Goal: Information Seeking & Learning: Find contact information

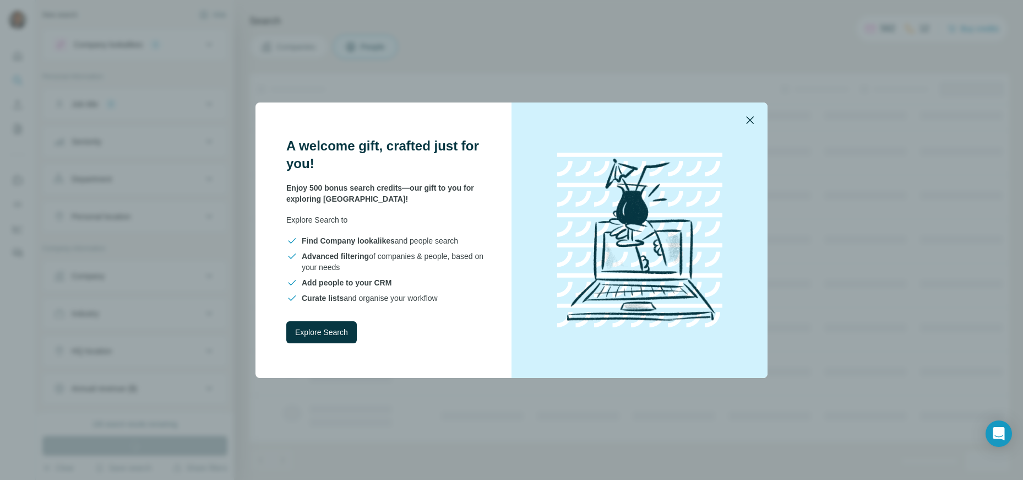
drag, startPoint x: 753, startPoint y: 111, endPoint x: 750, endPoint y: 118, distance: 7.7
click at [752, 115] on button "button" at bounding box center [750, 120] width 26 height 26
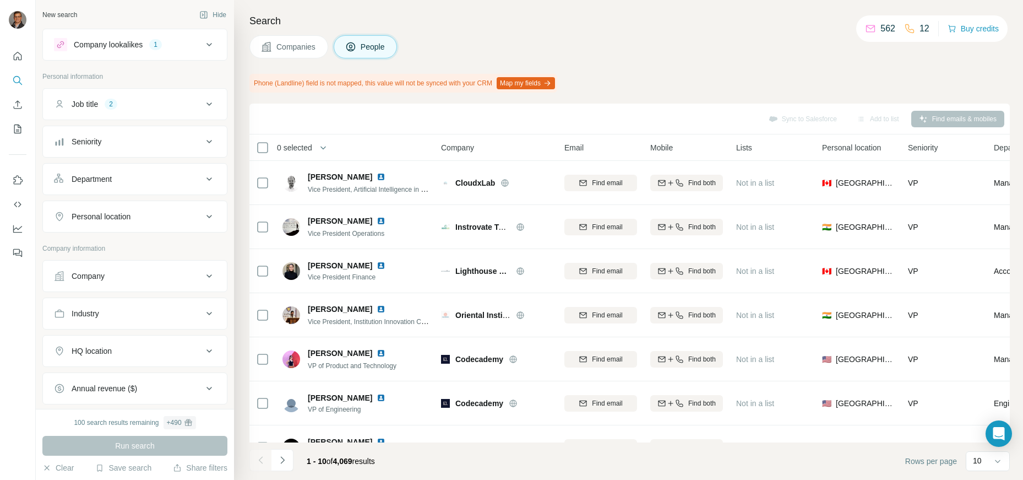
click at [301, 41] on span "Companies" at bounding box center [296, 46] width 40 height 11
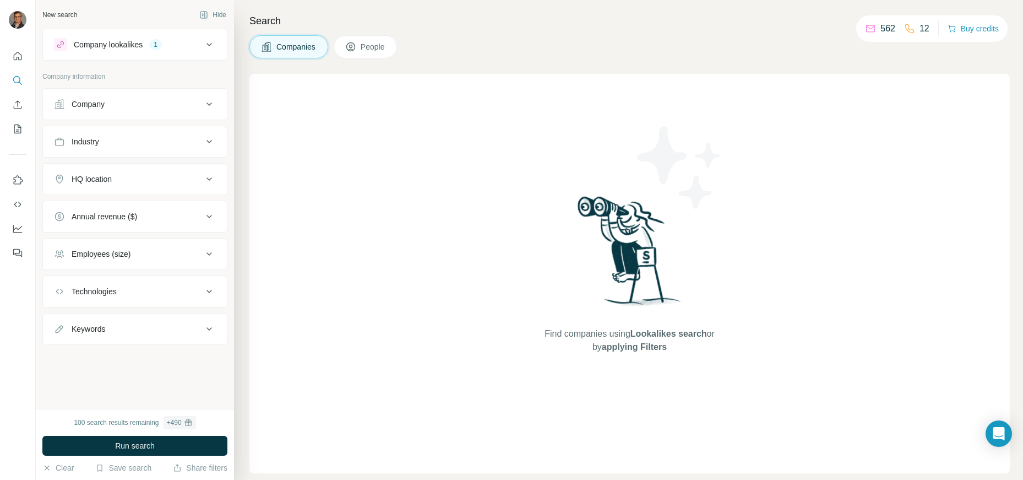
click at [375, 47] on span "People" at bounding box center [373, 46] width 25 height 11
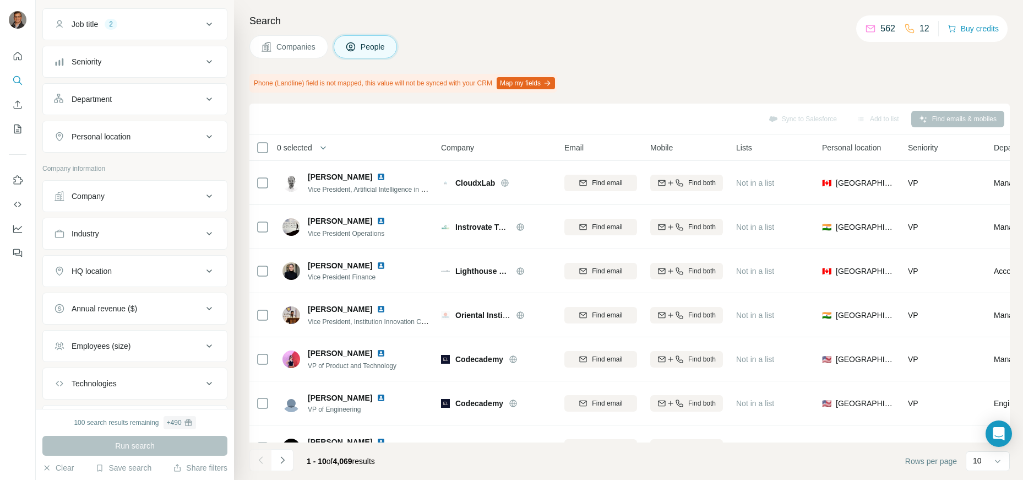
scroll to position [78, 0]
click at [162, 277] on div "HQ location" at bounding box center [128, 273] width 149 height 11
click at [143, 309] on div at bounding box center [135, 302] width 184 height 29
click at [148, 181] on div "Company" at bounding box center [134, 194] width 185 height 32
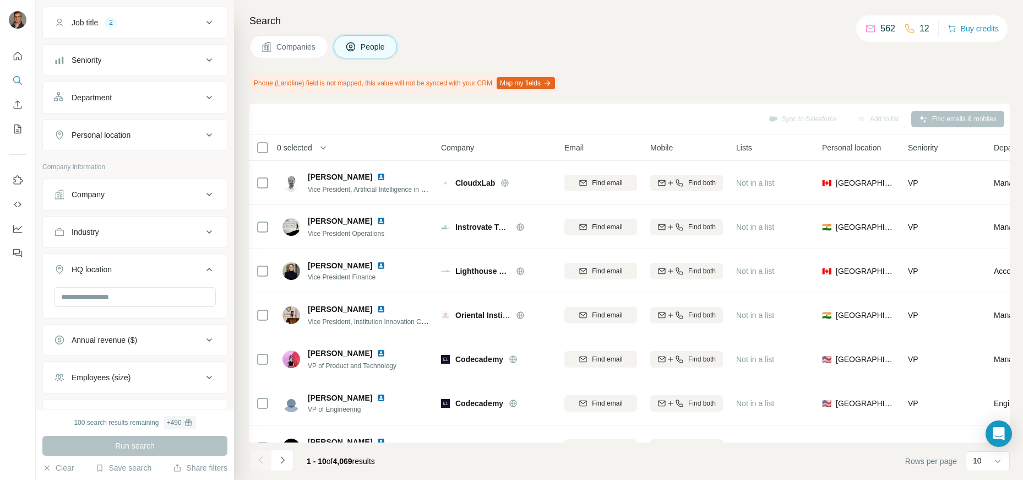
click at [148, 192] on div "Company" at bounding box center [128, 194] width 149 height 11
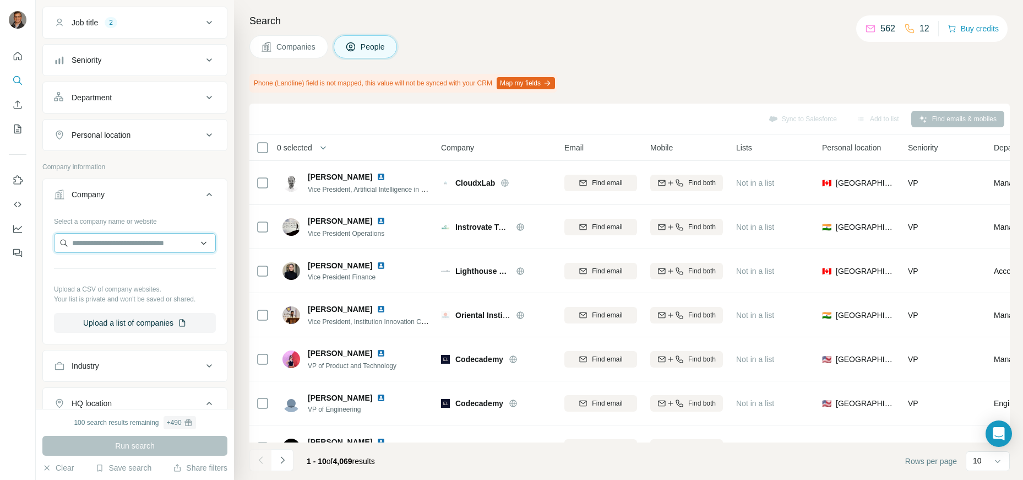
click at [112, 244] on input "text" at bounding box center [135, 243] width 162 height 20
type input "*****"
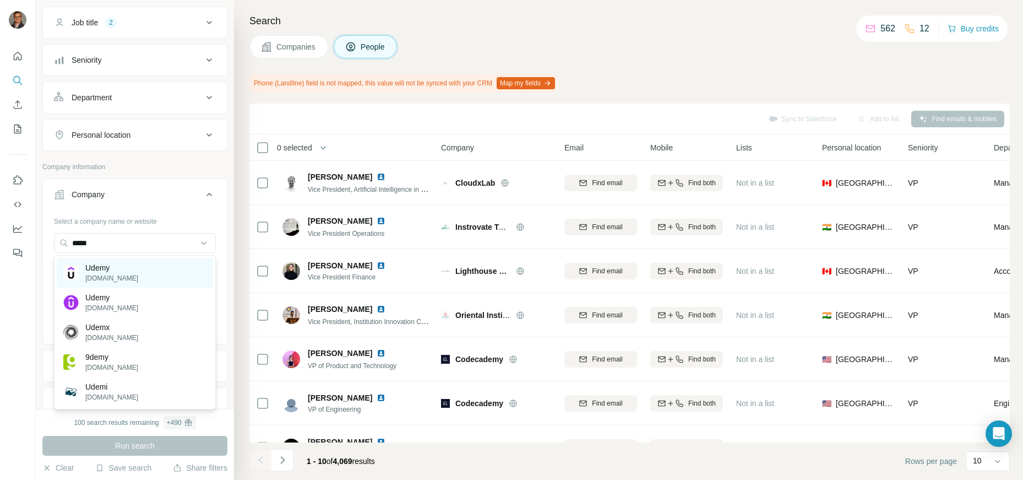
click at [154, 271] on div "Udemy [DOMAIN_NAME]" at bounding box center [135, 273] width 156 height 30
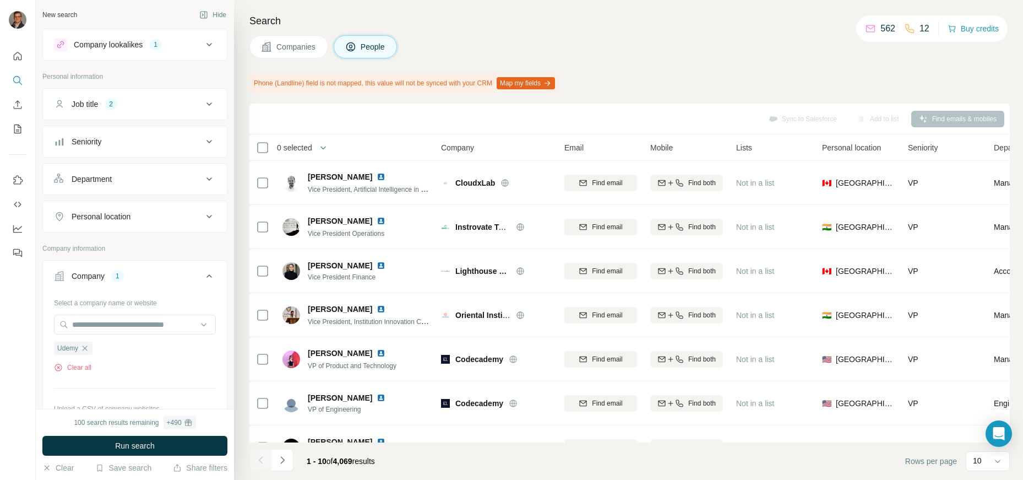
click at [147, 213] on div "Personal location" at bounding box center [128, 216] width 149 height 11
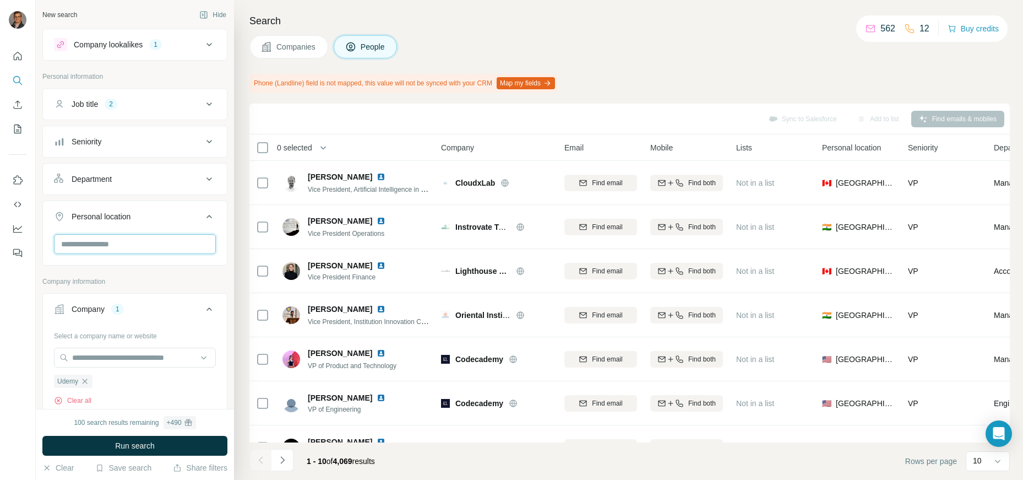
click at [137, 241] on input "text" at bounding box center [135, 244] width 162 height 20
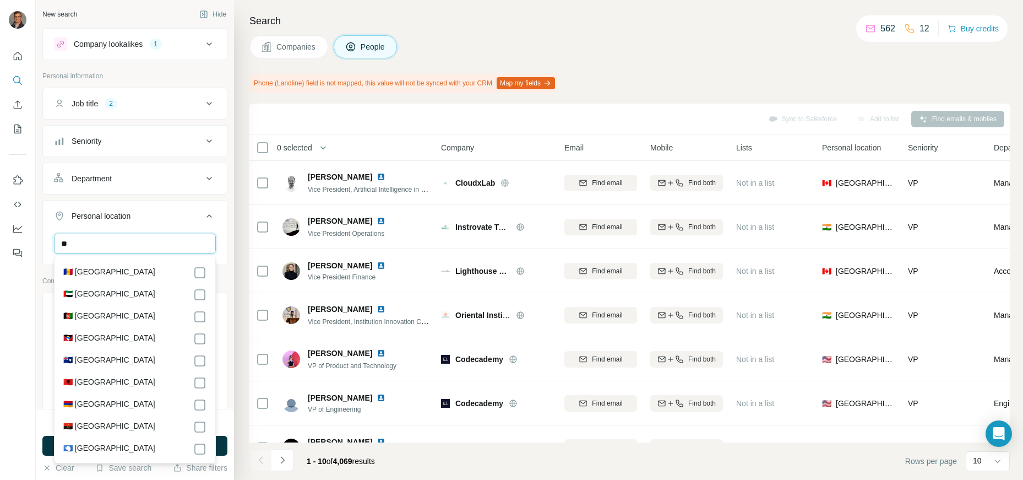
type input "*"
